Goal: Task Accomplishment & Management: Manage account settings

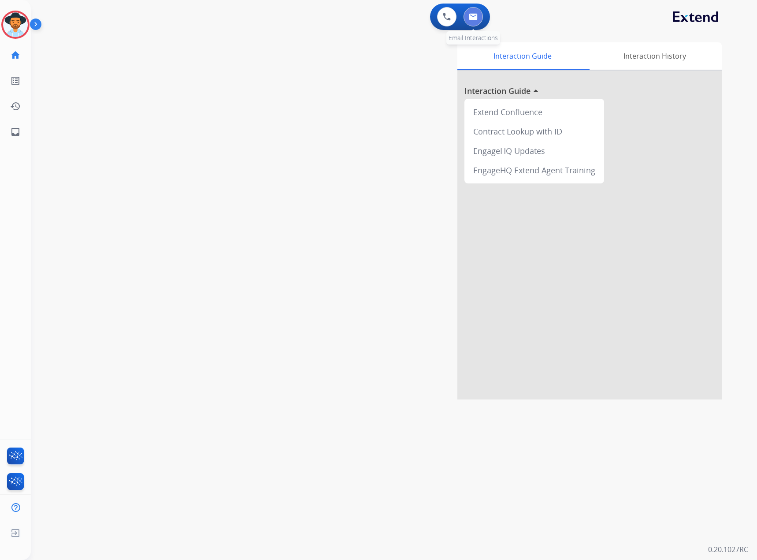
click at [471, 19] on img at bounding box center [473, 16] width 9 height 7
select select "**********"
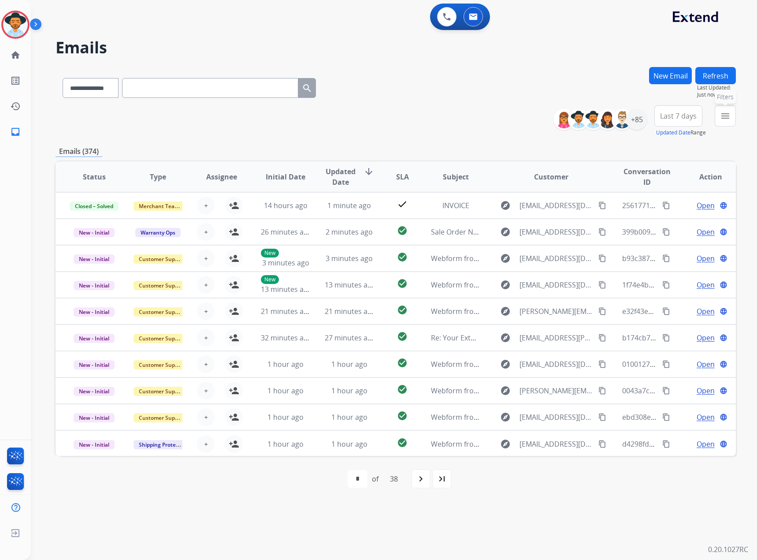
click at [722, 111] on mat-icon "menu" at bounding box center [725, 116] width 11 height 11
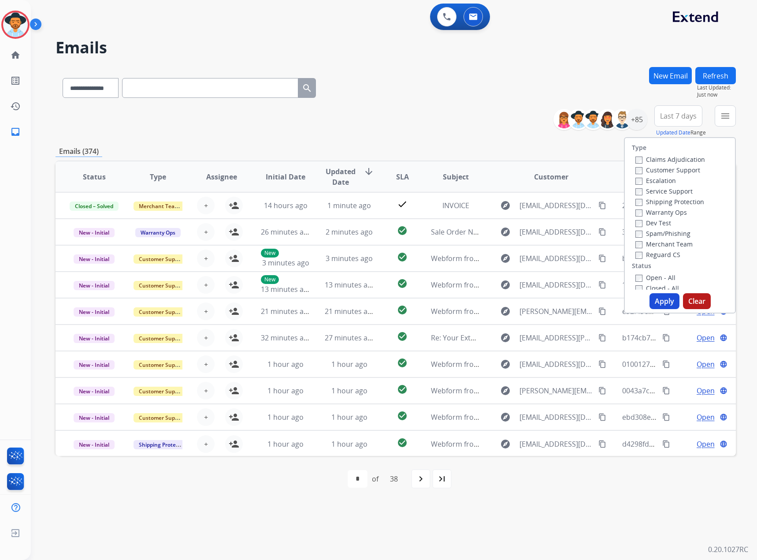
click at [665, 188] on label "Service Support" at bounding box center [664, 191] width 57 height 8
click at [662, 209] on label "New - Initial" at bounding box center [659, 210] width 46 height 8
click at [662, 219] on label "New - Reply" at bounding box center [659, 221] width 46 height 8
click at [667, 303] on button "Apply" at bounding box center [665, 301] width 30 height 16
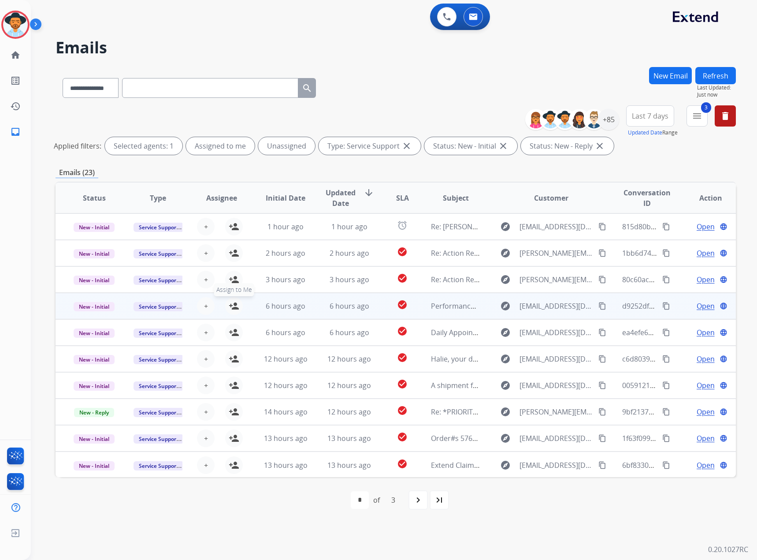
click at [229, 304] on mat-icon "person_add" at bounding box center [234, 306] width 11 height 11
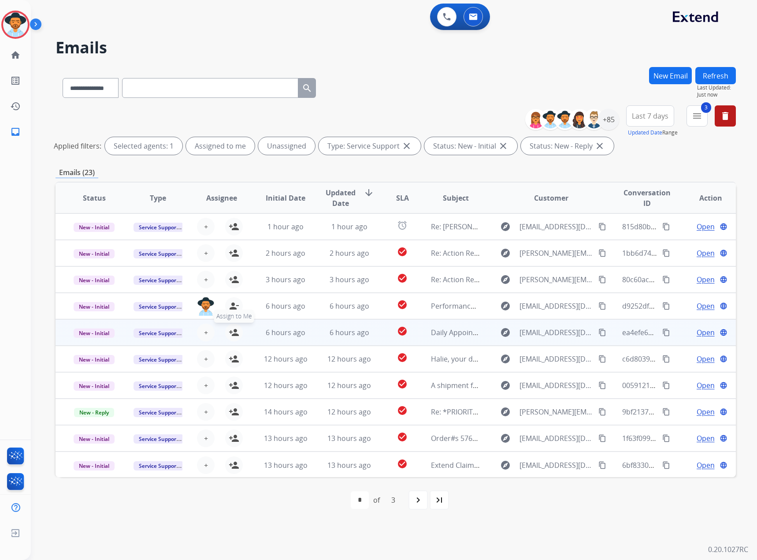
click at [232, 331] on mat-icon "person_add" at bounding box center [234, 332] width 11 height 11
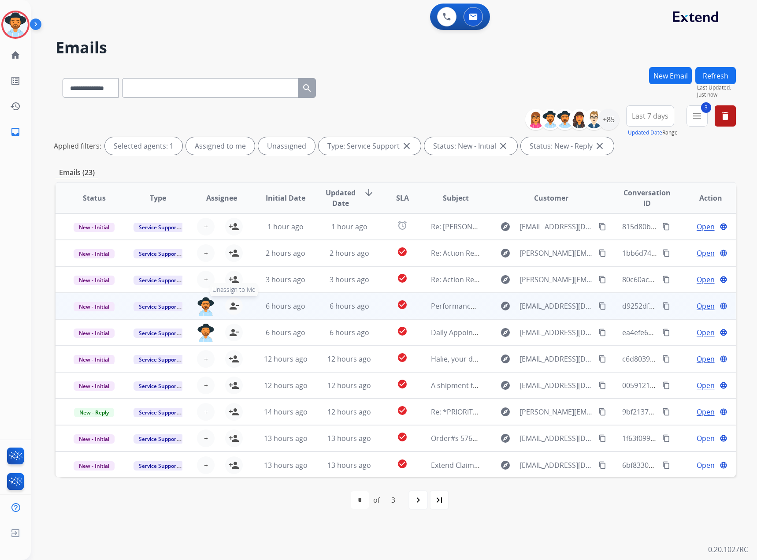
click at [230, 283] on table "Status Type Assignee Initial Date Updated Date arrow_downward SLA Subject Custo…" at bounding box center [396, 329] width 680 height 295
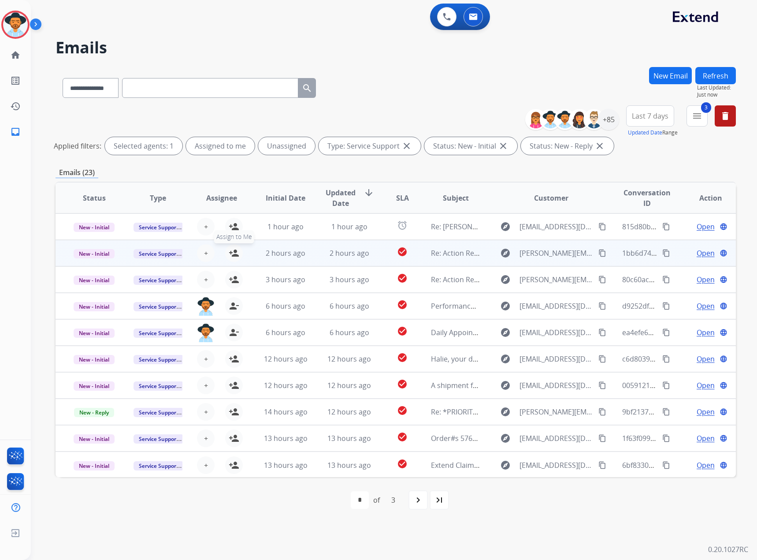
click at [237, 249] on mat-icon "person_add" at bounding box center [234, 253] width 11 height 11
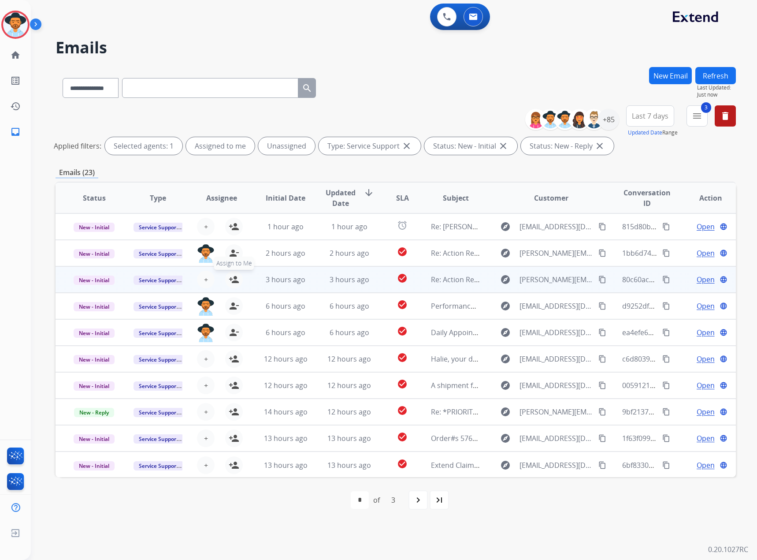
click at [239, 278] on button "person_add Assign to Me" at bounding box center [234, 280] width 18 height 18
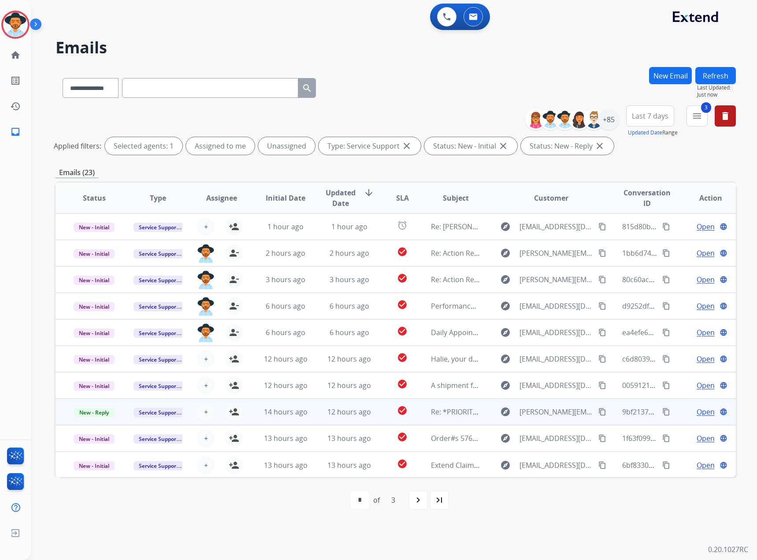
click at [707, 411] on span "Open" at bounding box center [706, 411] width 18 height 11
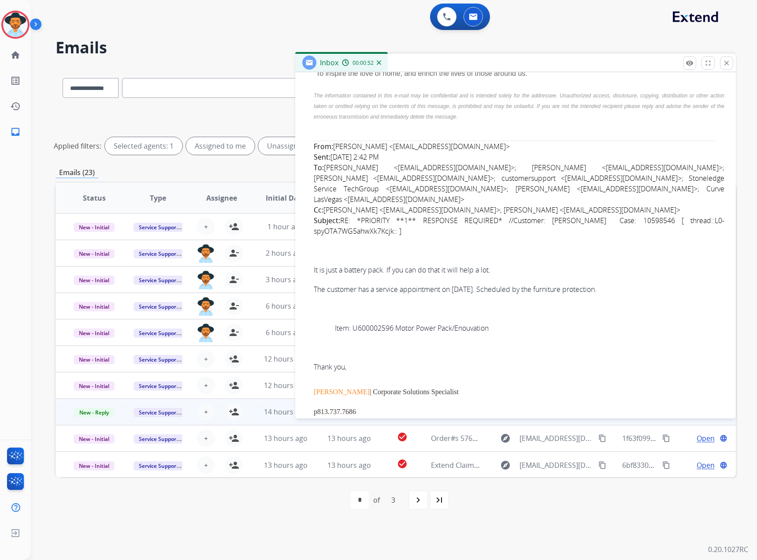
scroll to position [2424, 0]
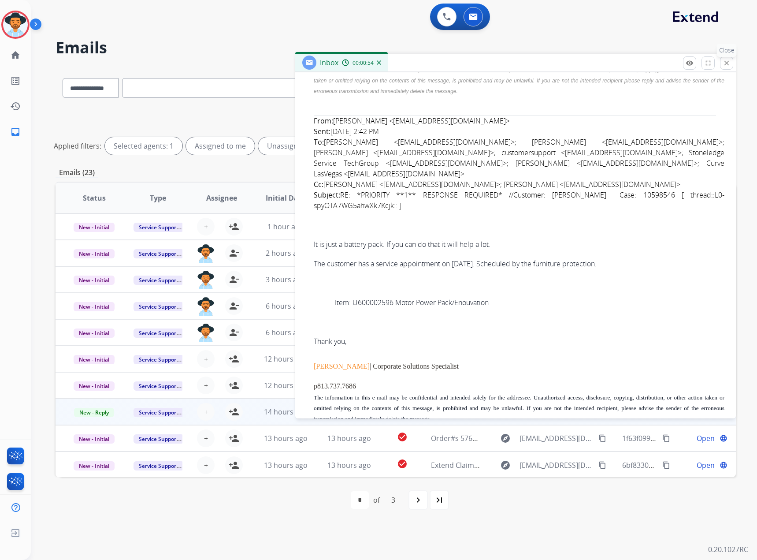
click at [723, 62] on mat-icon "close" at bounding box center [727, 63] width 8 height 8
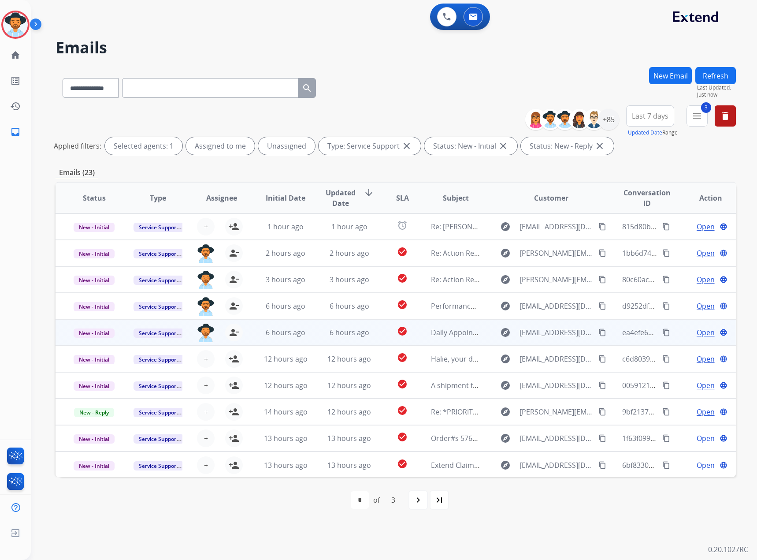
click at [701, 332] on span "Open" at bounding box center [706, 332] width 18 height 11
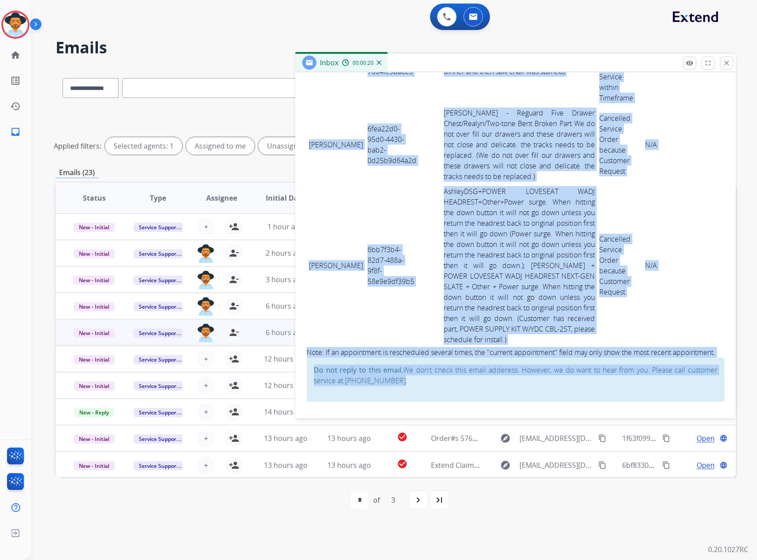
scroll to position [2684, 0]
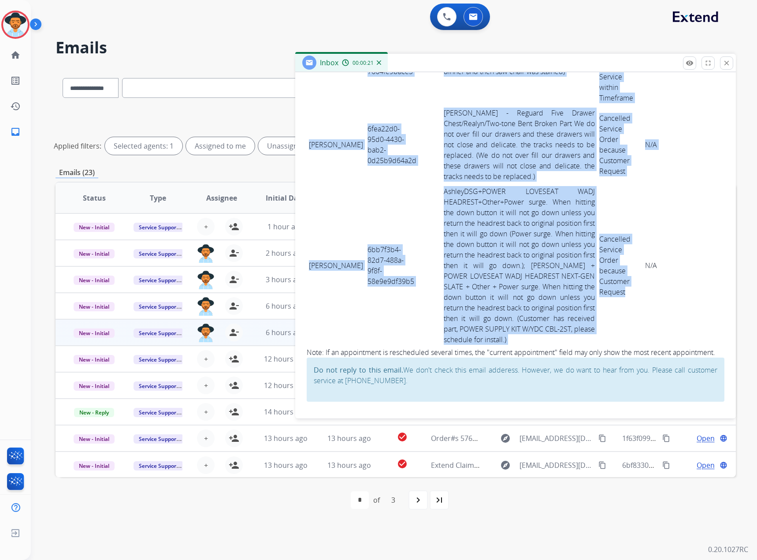
drag, startPoint x: 309, startPoint y: 164, endPoint x: 609, endPoint y: 332, distance: 343.8
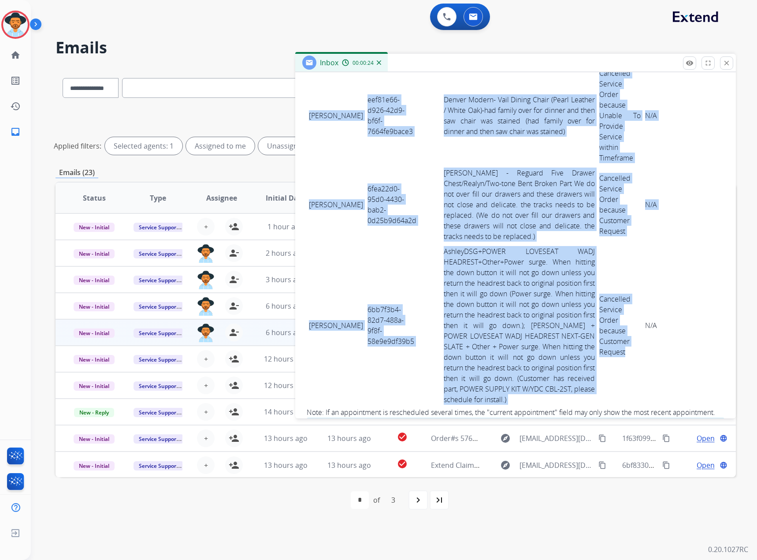
click at [311, 165] on td "[PERSON_NAME]" at bounding box center [336, 116] width 59 height 100
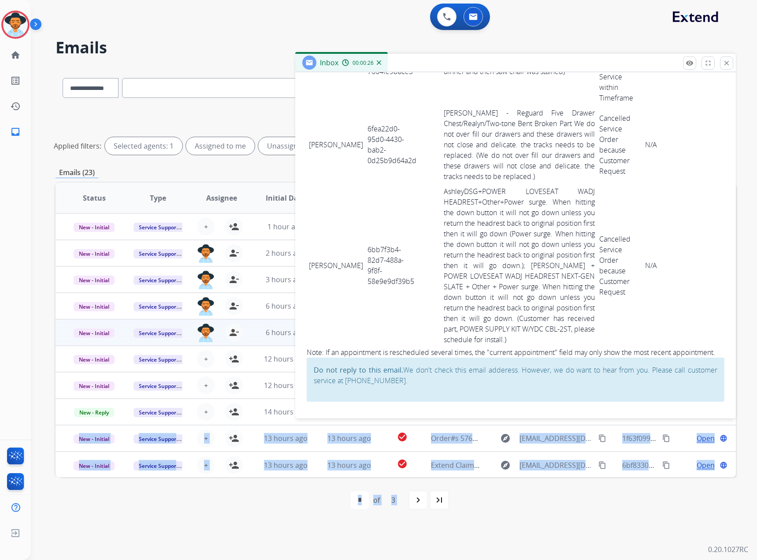
scroll to position [2684, 0]
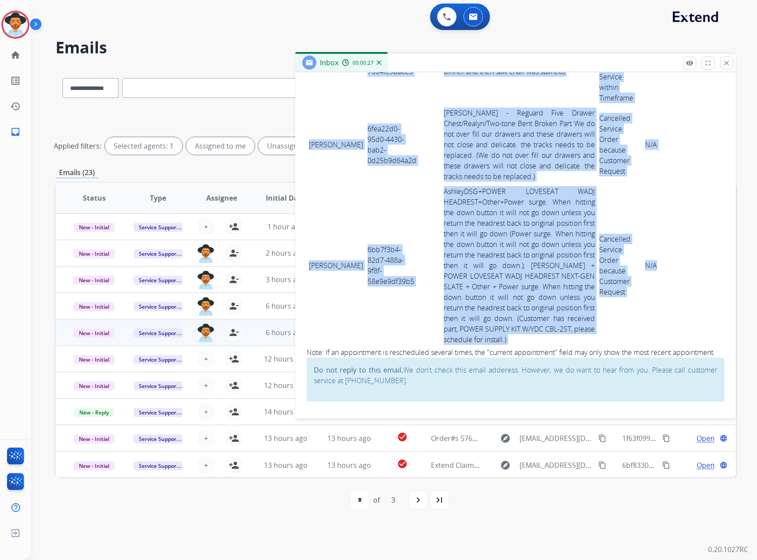
drag, startPoint x: 311, startPoint y: 212, endPoint x: 650, endPoint y: 269, distance: 344.2
copy tbody "[PERSON_NAME] eef81e66-d926-42d9-bf6f-7664fe9bace3 [GEOGRAPHIC_DATA] Modern- Va…"
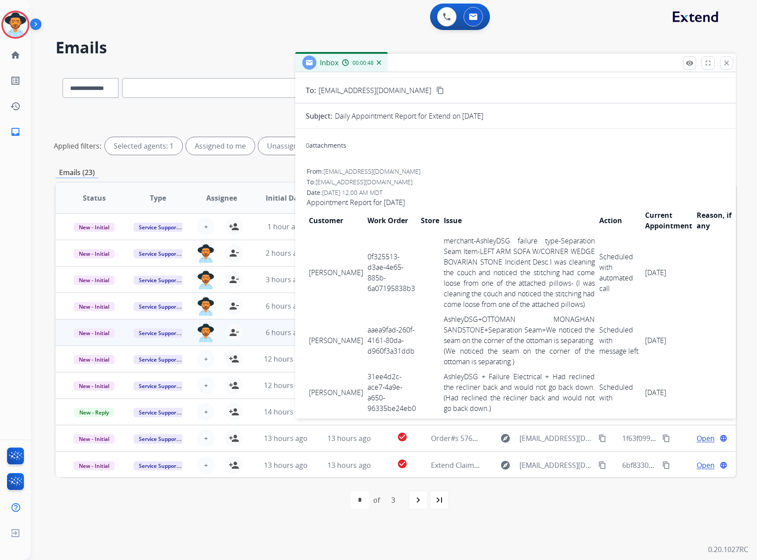
scroll to position [0, 0]
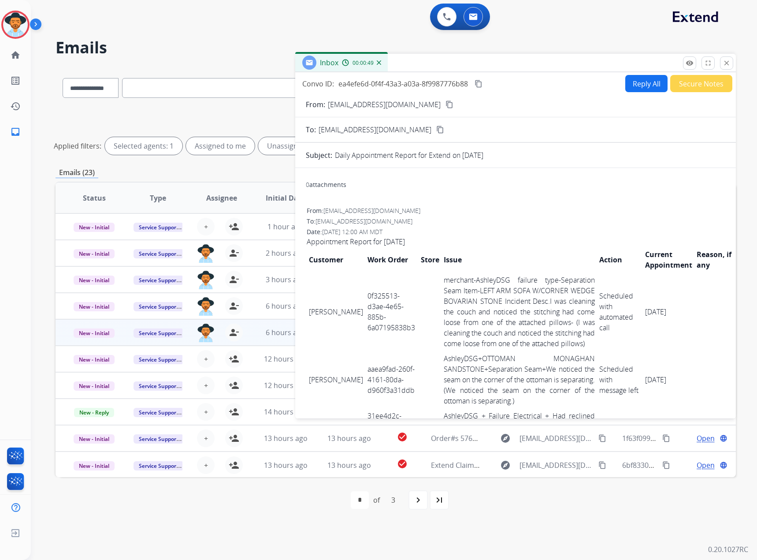
drag, startPoint x: 478, startPoint y: 83, endPoint x: 547, endPoint y: 86, distance: 69.3
click at [478, 83] on mat-icon "content_copy" at bounding box center [479, 84] width 8 height 8
click at [729, 66] on mat-icon "close" at bounding box center [727, 63] width 8 height 8
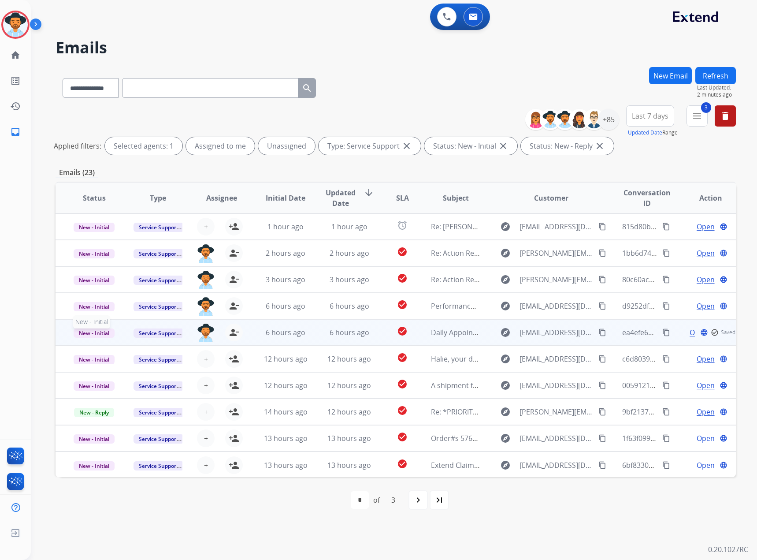
click at [90, 331] on span "New - Initial" at bounding box center [94, 332] width 41 height 9
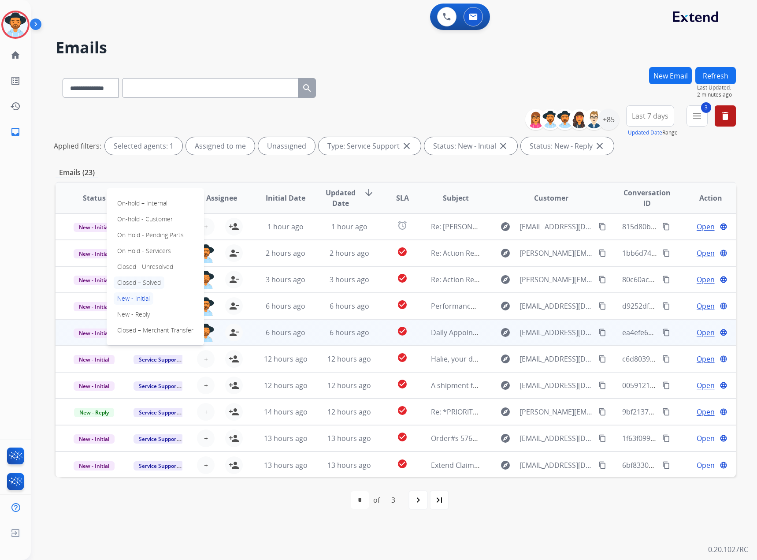
click at [131, 281] on p "Closed – Solved" at bounding box center [139, 282] width 51 height 12
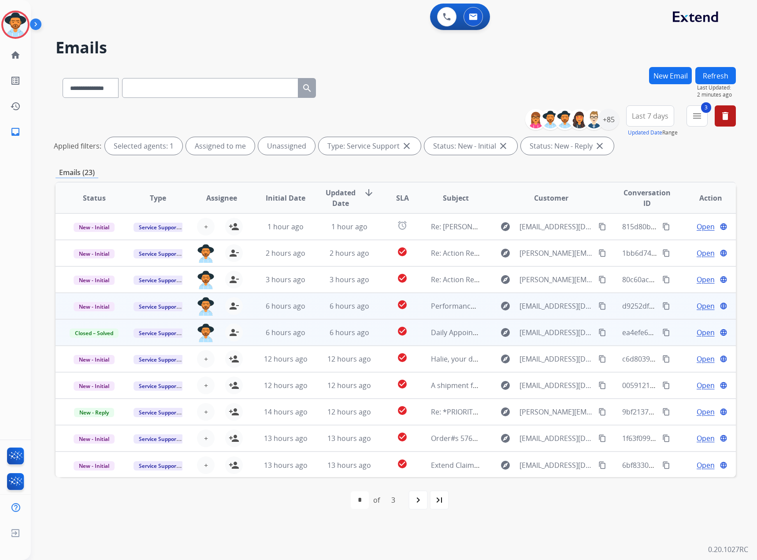
click at [698, 305] on span "Open" at bounding box center [706, 306] width 18 height 11
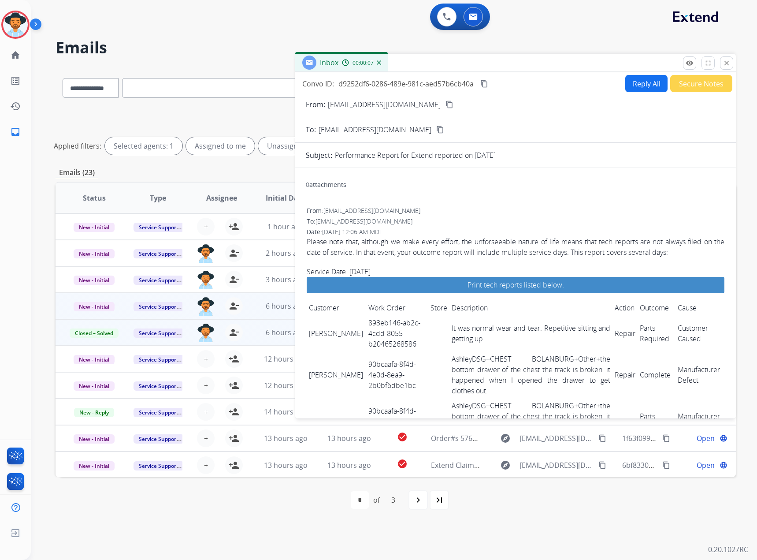
click at [484, 83] on mat-icon "content_copy" at bounding box center [484, 84] width 8 height 8
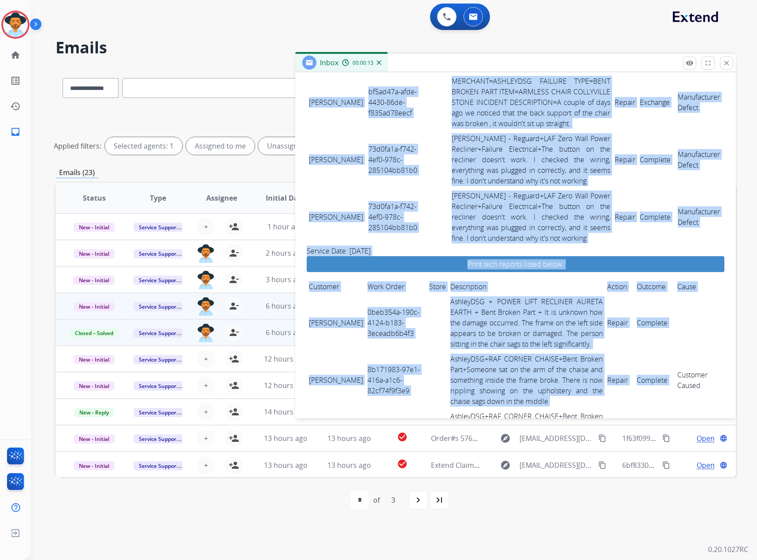
scroll to position [988, 0]
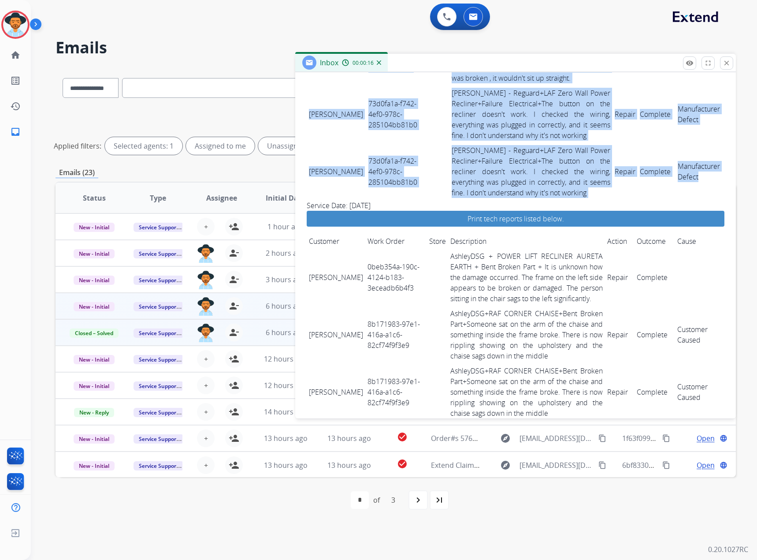
drag, startPoint x: 308, startPoint y: 153, endPoint x: 694, endPoint y: 233, distance: 394.2
copy tbody "[PERSON_NAME] 893eb146-ab2c-4cdd-8055-b20465268586 It was normal wear and tear.…"
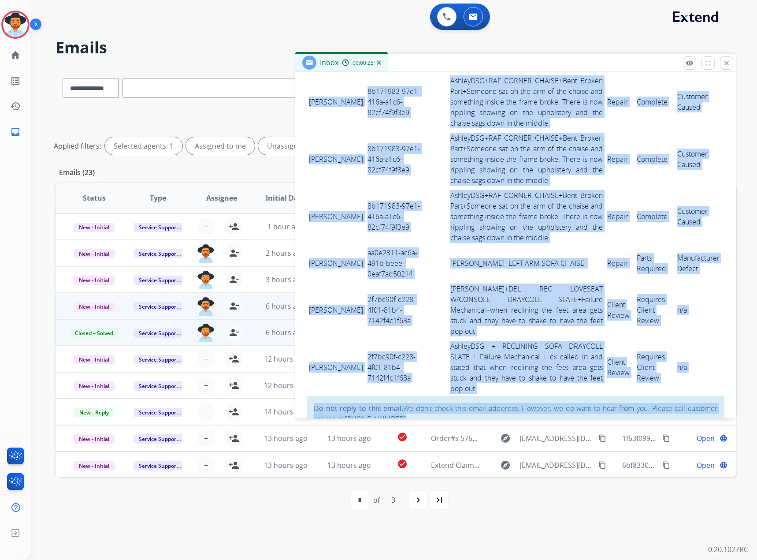
scroll to position [1337, 0]
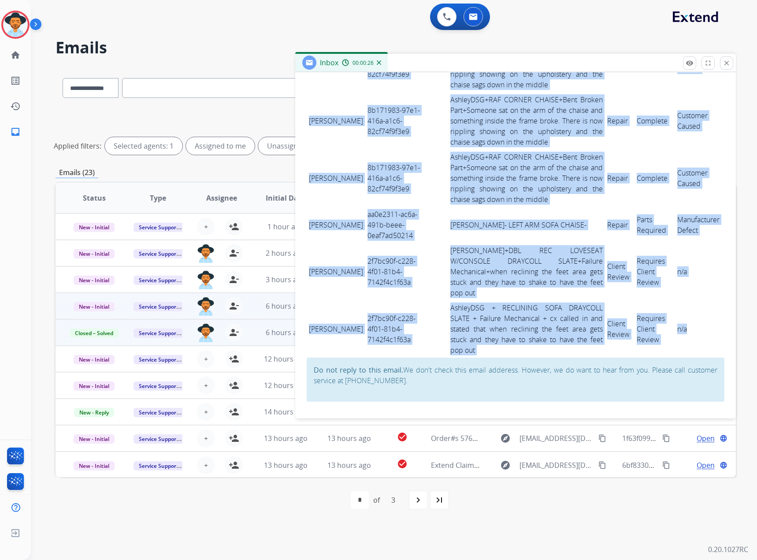
drag, startPoint x: 309, startPoint y: 139, endPoint x: 686, endPoint y: 341, distance: 427.5
click at [686, 341] on tbody "[PERSON_NAME] 0beb354a-190c-4124-b183-3eceadb6b4f3 AshleyDSG + POWER LIFT RECLI…" at bounding box center [516, 138] width 418 height 437
copy tbody "[PERSON_NAME] 0beb354a-190c-4124-b183-3eceadb6b4f3 AshleyDSG + POWER LIFT RECLI…"
drag, startPoint x: 725, startPoint y: 63, endPoint x: 713, endPoint y: 74, distance: 16.2
click at [725, 63] on mat-icon "close" at bounding box center [727, 63] width 8 height 8
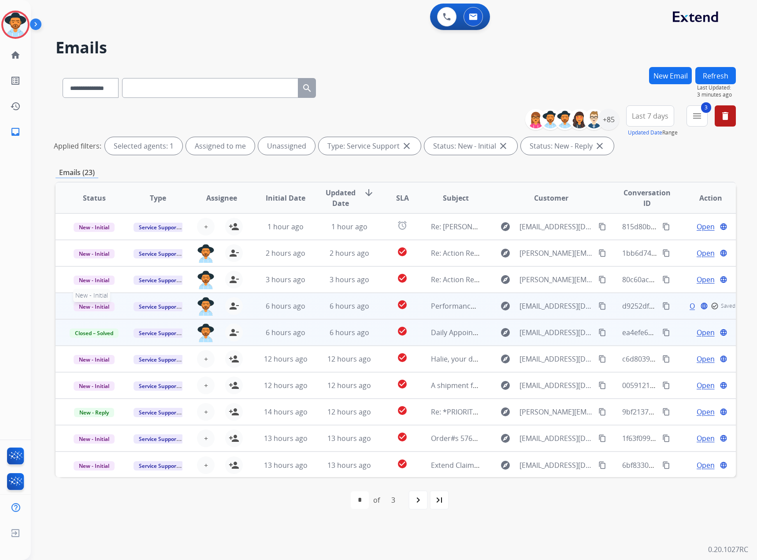
click at [93, 304] on span "New - Initial" at bounding box center [94, 306] width 41 height 9
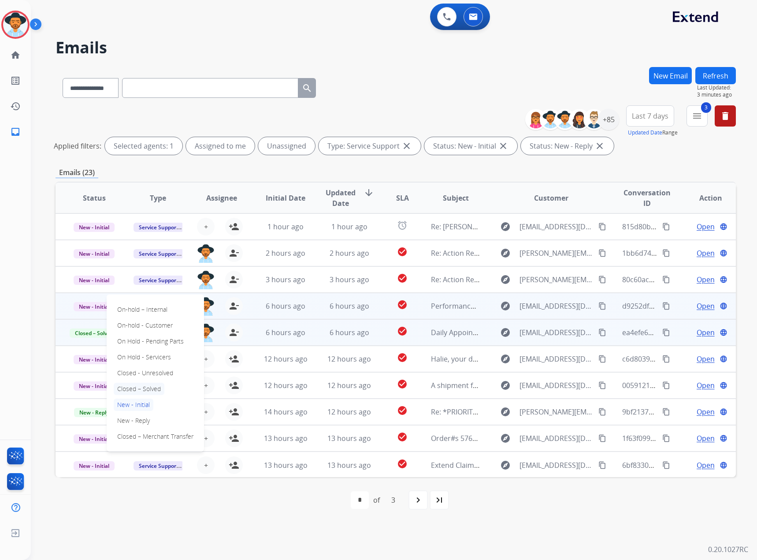
click at [145, 390] on p "Closed – Solved" at bounding box center [139, 389] width 51 height 12
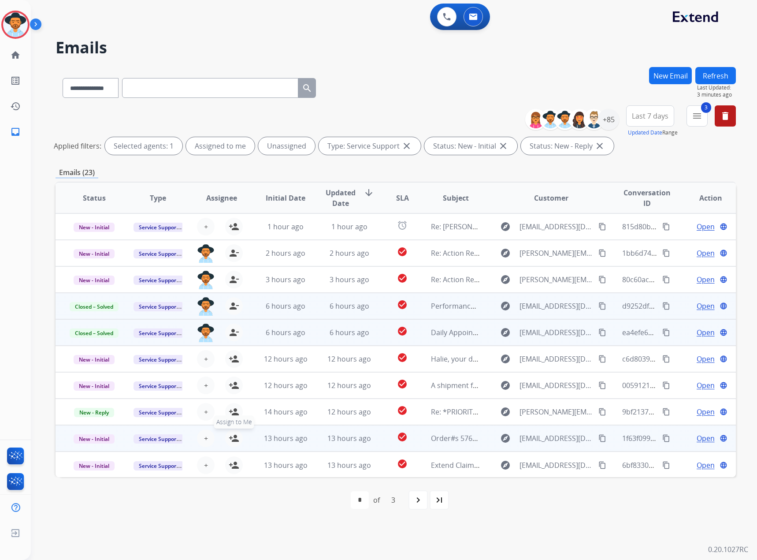
click at [230, 439] on mat-icon "person_add" at bounding box center [234, 438] width 11 height 11
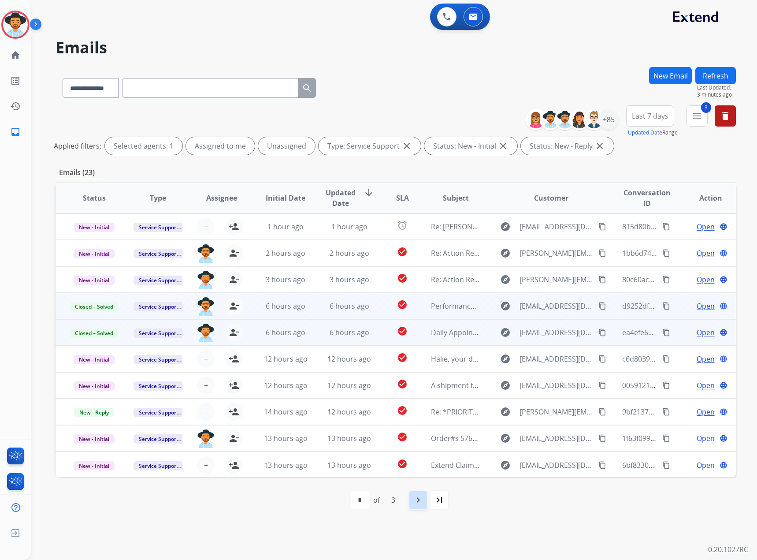
click at [417, 496] on mat-icon "navigate_next" at bounding box center [418, 500] width 11 height 11
select select "*"
